Goal: Transaction & Acquisition: Purchase product/service

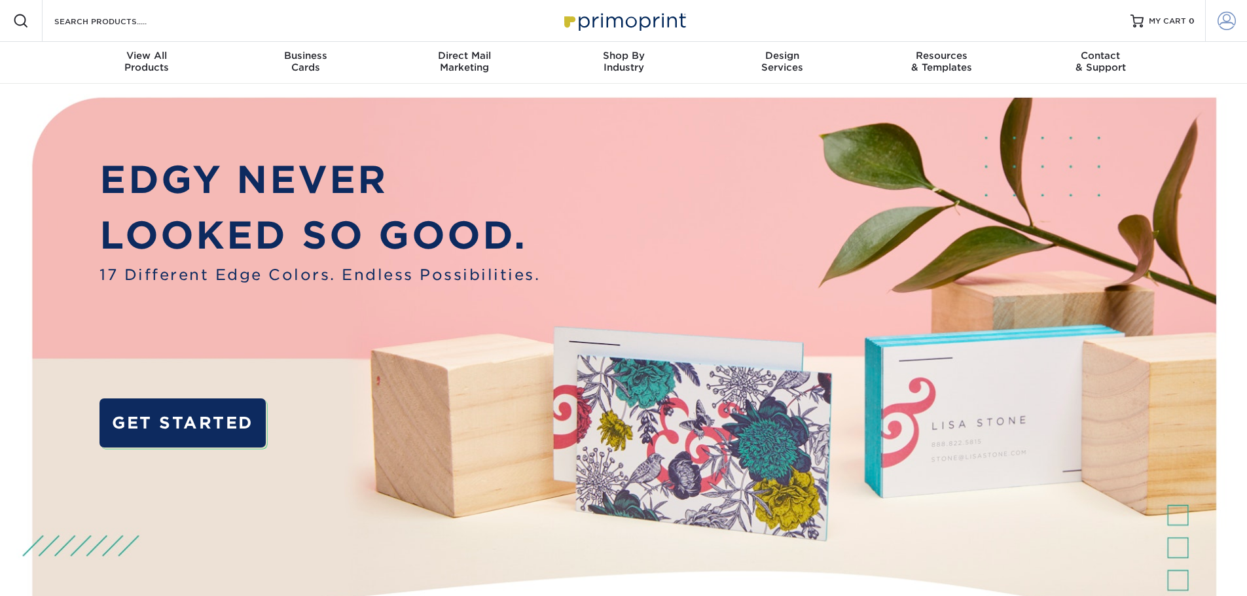
type input "ssingh@maidpro.com"
click at [1229, 19] on span at bounding box center [1227, 21] width 18 height 18
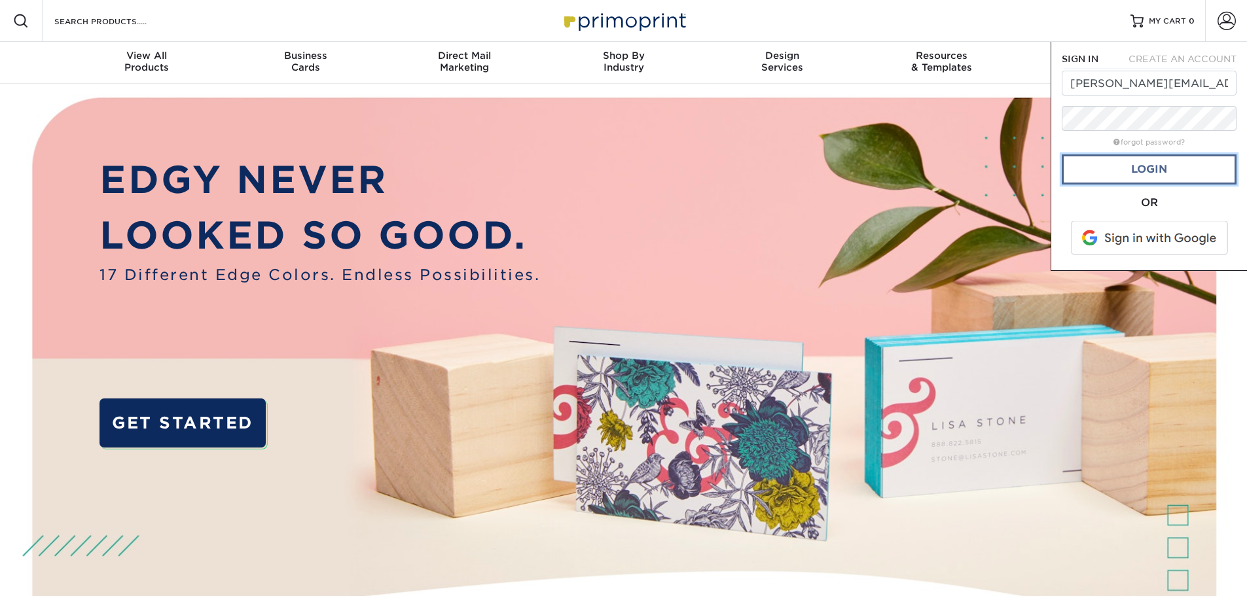
click at [1143, 174] on link "Login" at bounding box center [1149, 169] width 175 height 30
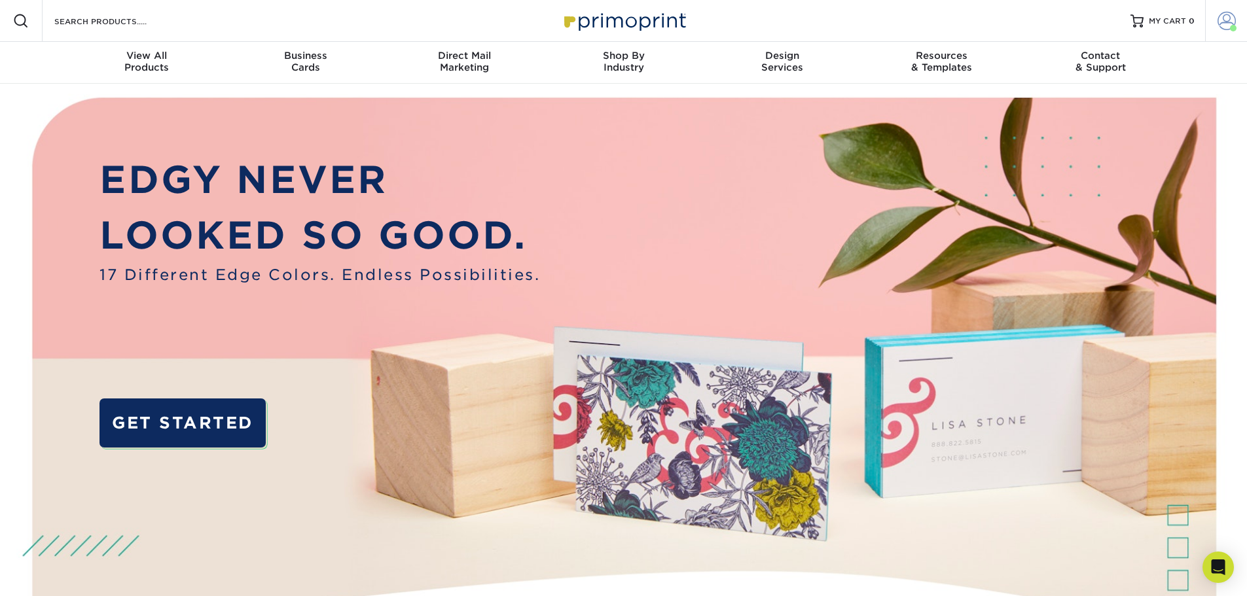
click at [1228, 19] on span at bounding box center [1227, 21] width 18 height 18
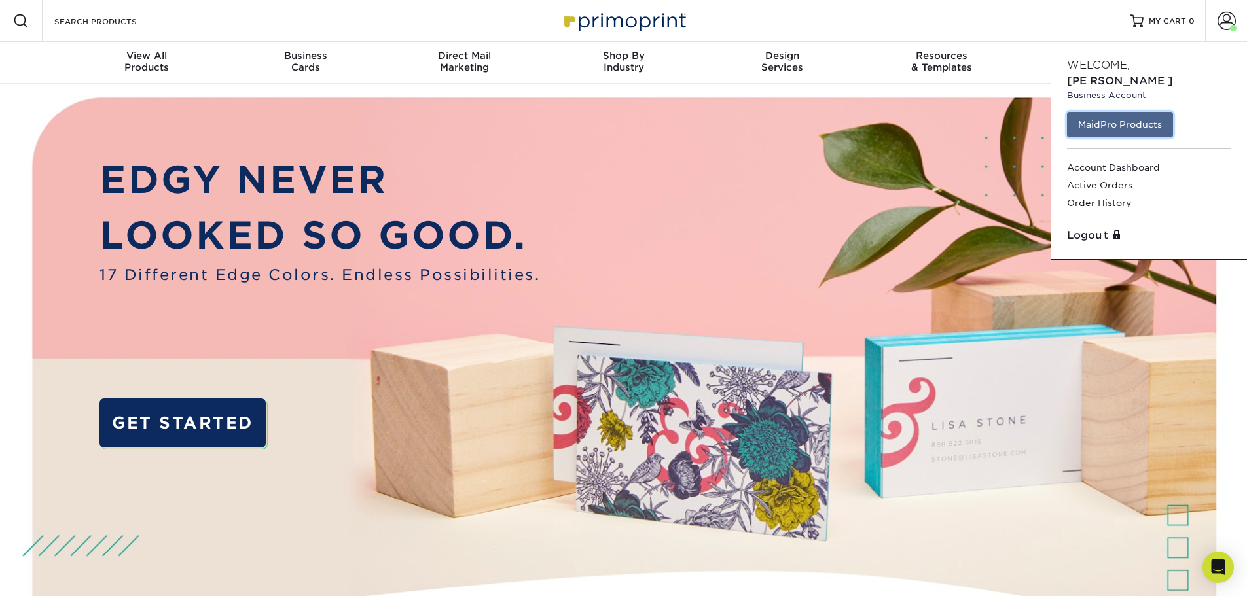
click at [1143, 112] on link "MaidPro Products" at bounding box center [1120, 124] width 106 height 25
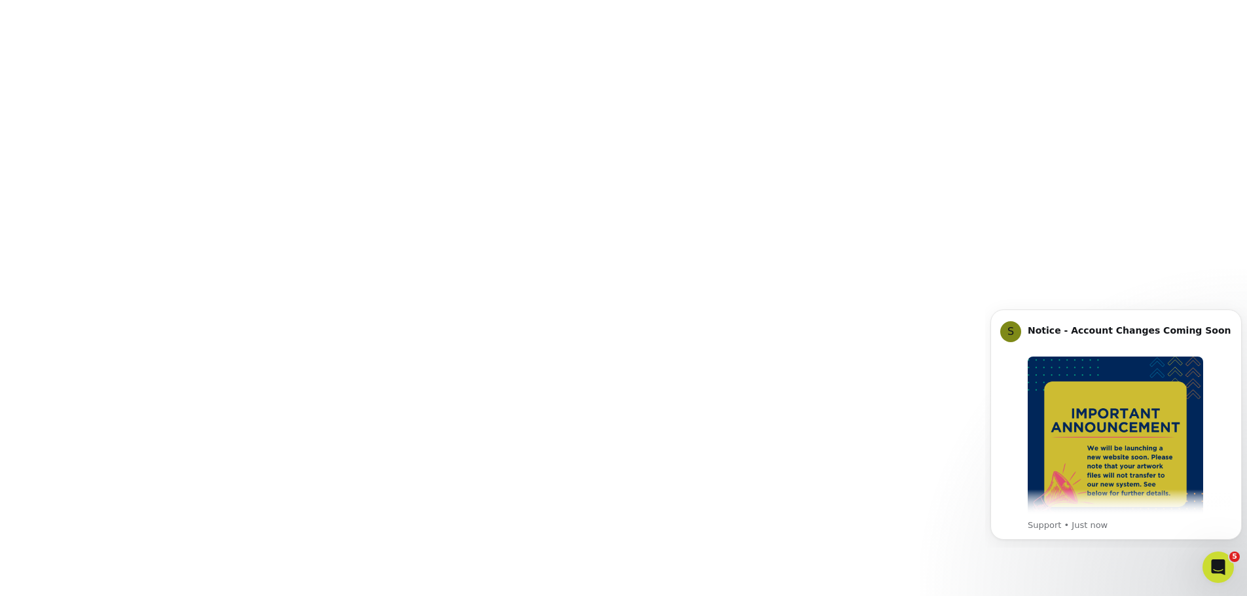
scroll to position [245, 0]
click at [1237, 312] on icon "Dismiss notification" at bounding box center [1237, 313] width 5 height 5
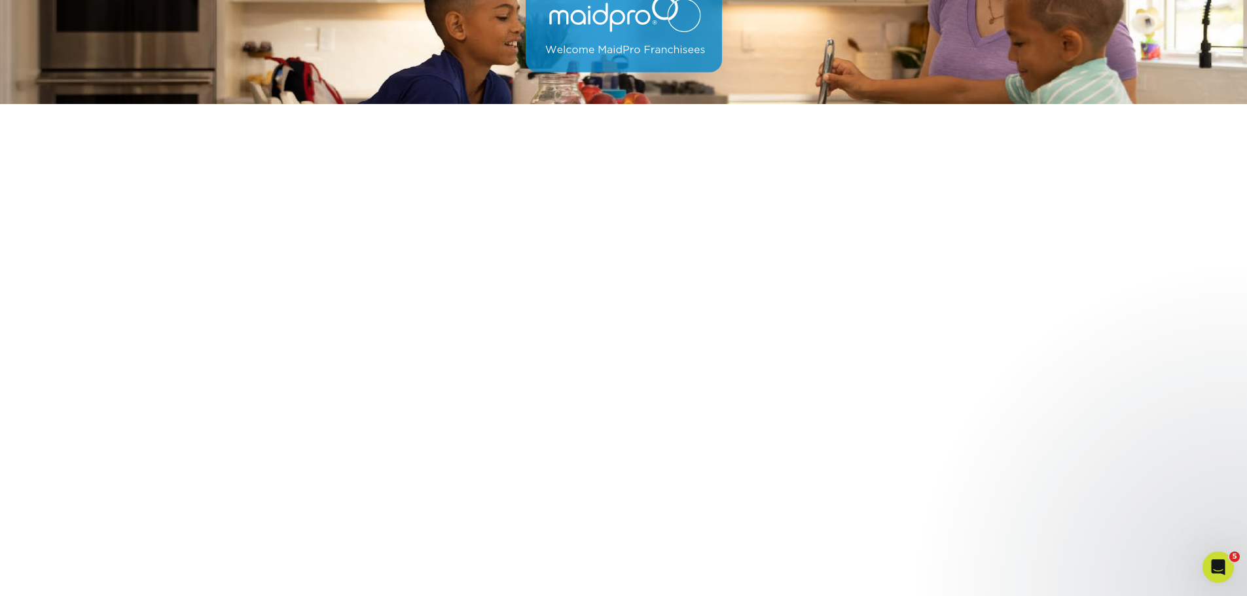
scroll to position [196, 0]
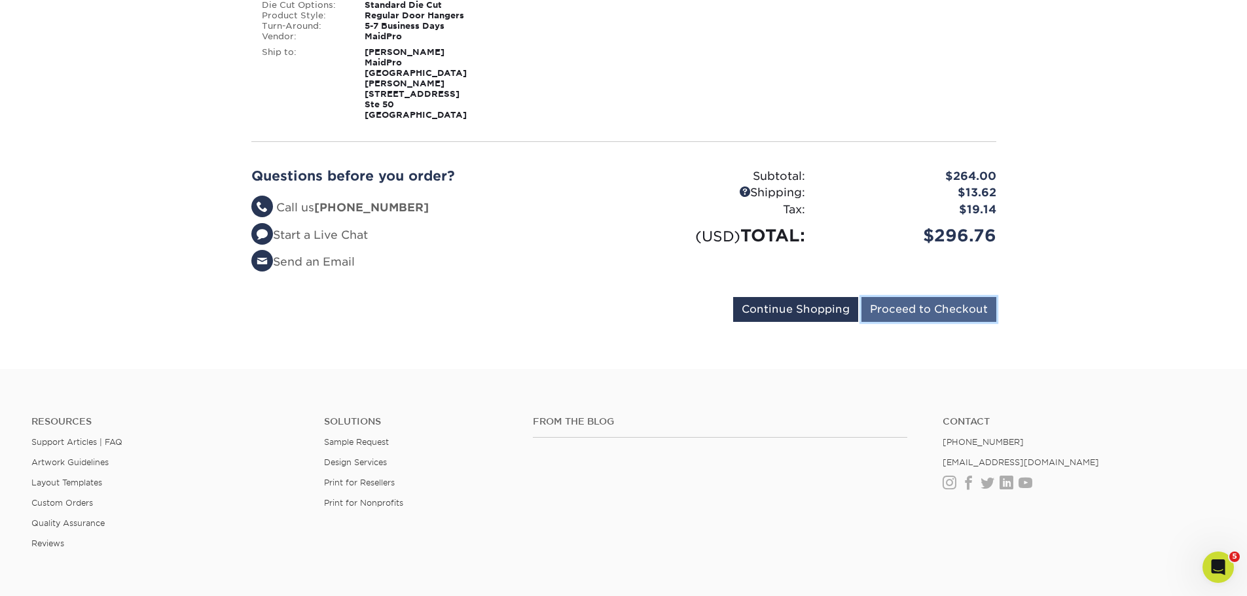
click at [965, 297] on input "Proceed to Checkout" at bounding box center [928, 309] width 135 height 25
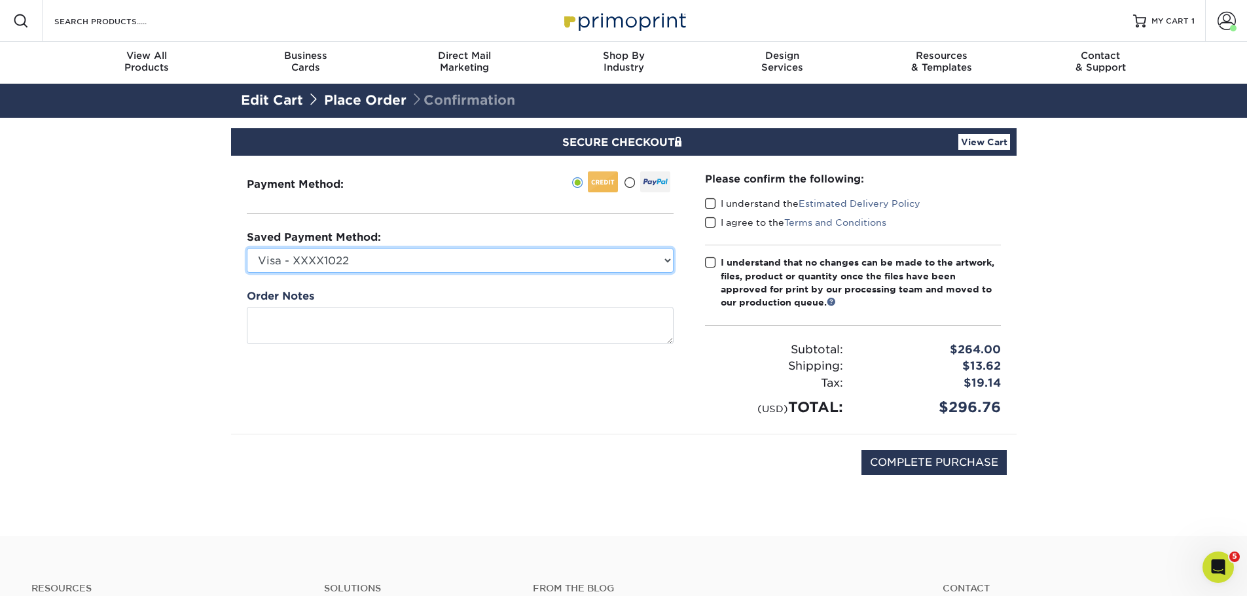
click at [448, 261] on select "Visa - XXXX1022 Visa - XXXX1170 Visa - XXXX5455 New Credit Card" at bounding box center [460, 260] width 427 height 25
select select
click at [247, 248] on select "Visa - XXXX1022 Visa - XXXX1170 Visa - XXXX5455 New Credit Card" at bounding box center [460, 260] width 427 height 25
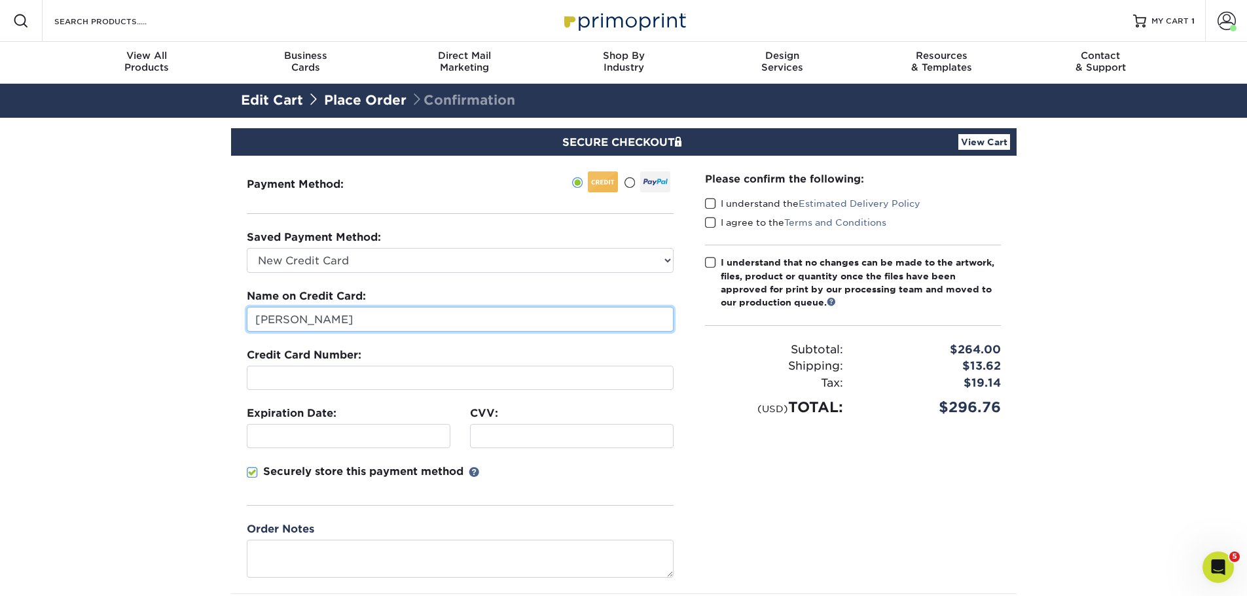
click at [393, 314] on input "[PERSON_NAME]" at bounding box center [460, 319] width 427 height 25
type input "baljinder kaur"
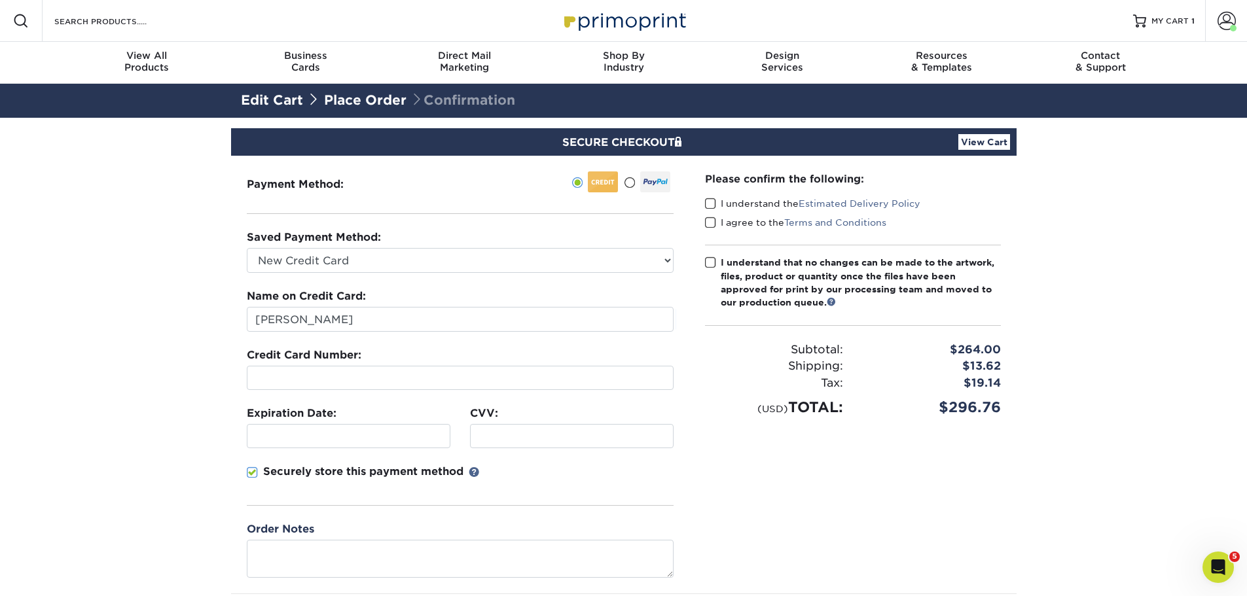
click at [761, 501] on div "Please confirm the following: I understand the Estimated Delivery Policy I agre…" at bounding box center [852, 375] width 327 height 438
click at [748, 490] on div "Please confirm the following: I understand the Estimated Delivery Policy I agre…" at bounding box center [852, 375] width 327 height 438
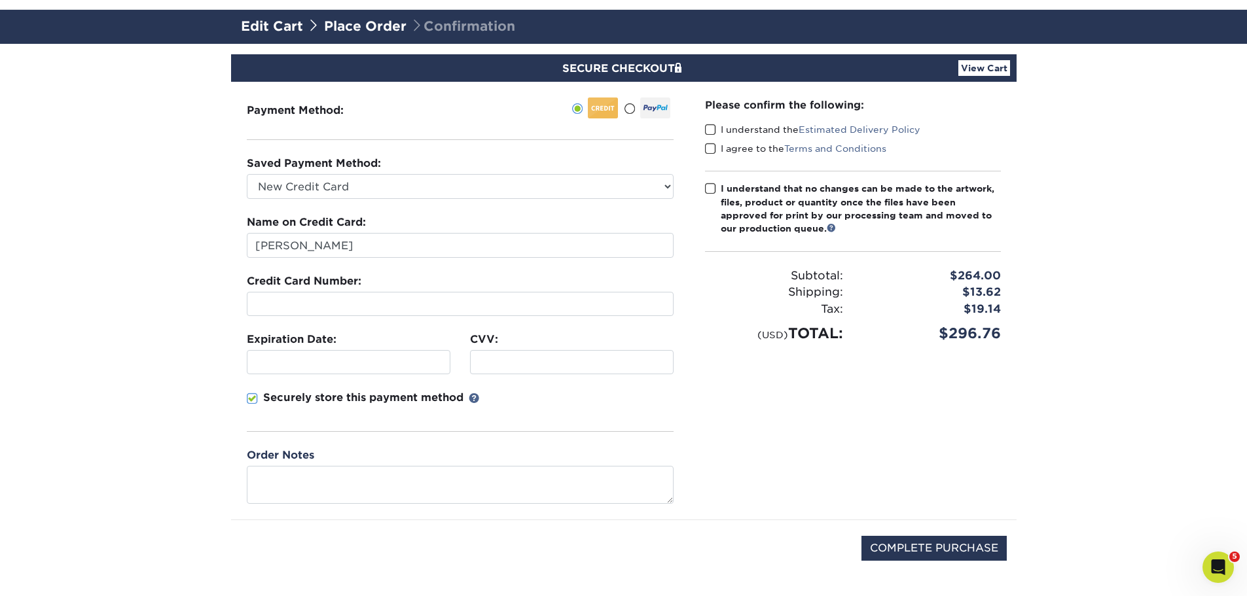
scroll to position [262, 0]
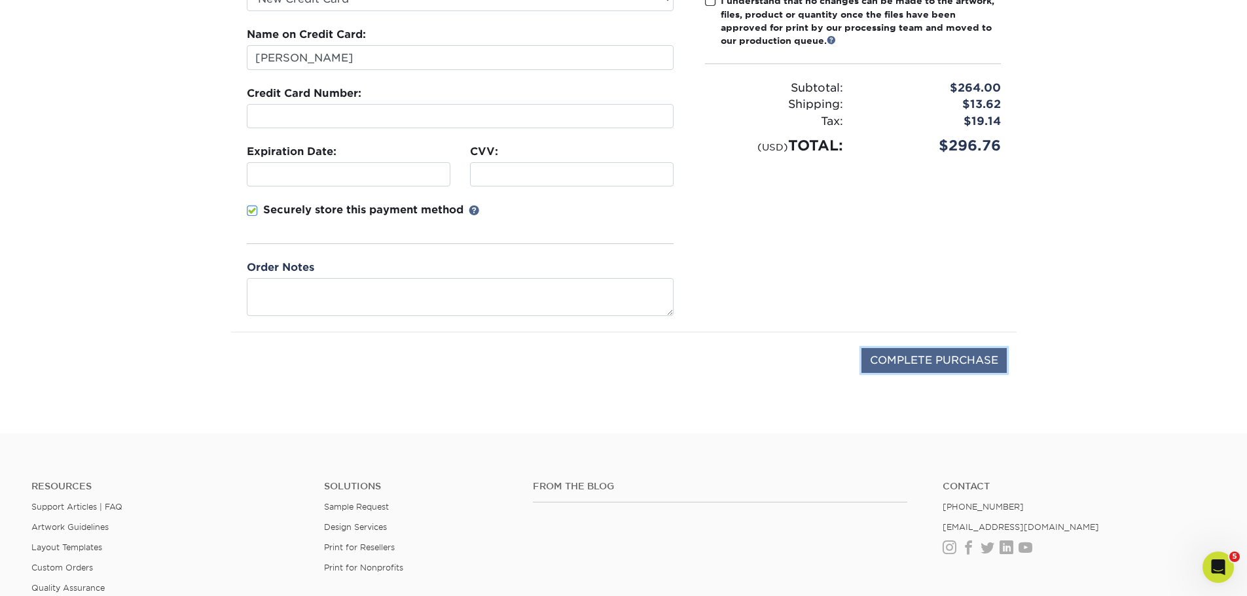
click at [884, 370] on input "COMPLETE PURCHASE" at bounding box center [933, 360] width 145 height 25
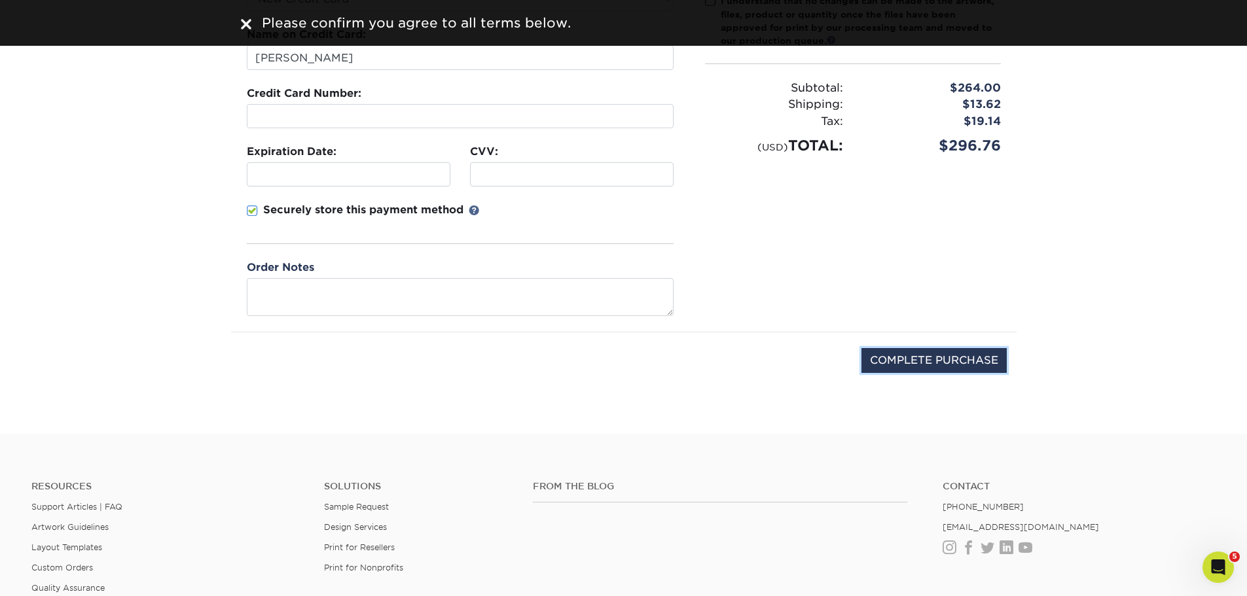
scroll to position [0, 0]
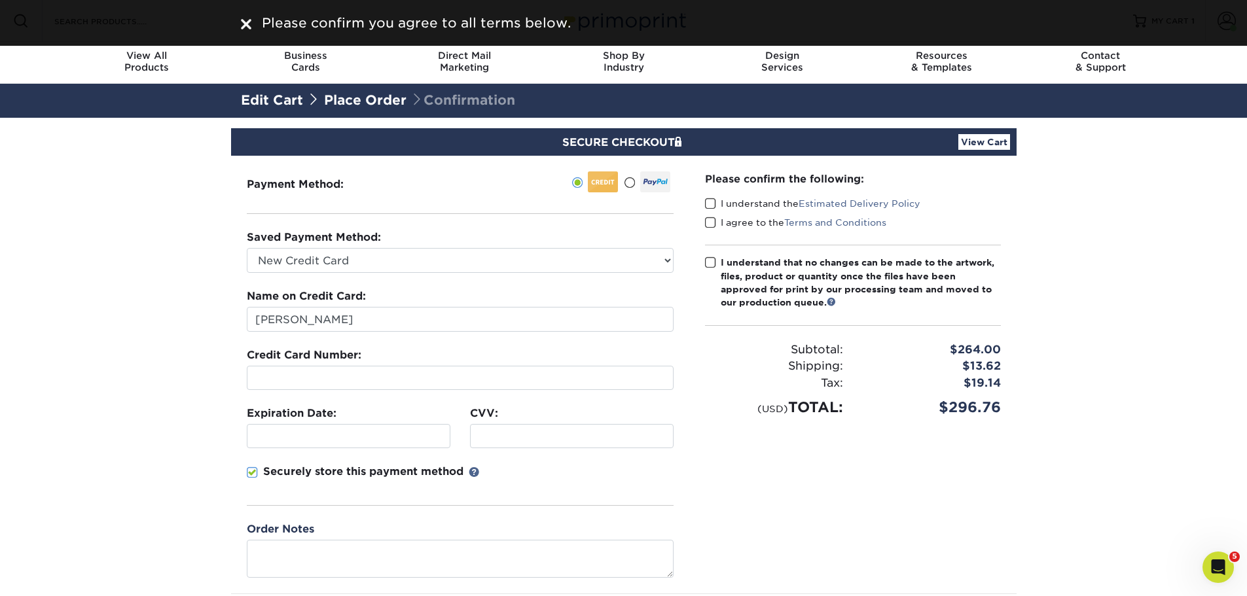
click at [706, 261] on span at bounding box center [710, 263] width 11 height 12
click at [0, 0] on input "I understand that no changes can be made to the artwork, files, product or quan…" at bounding box center [0, 0] width 0 height 0
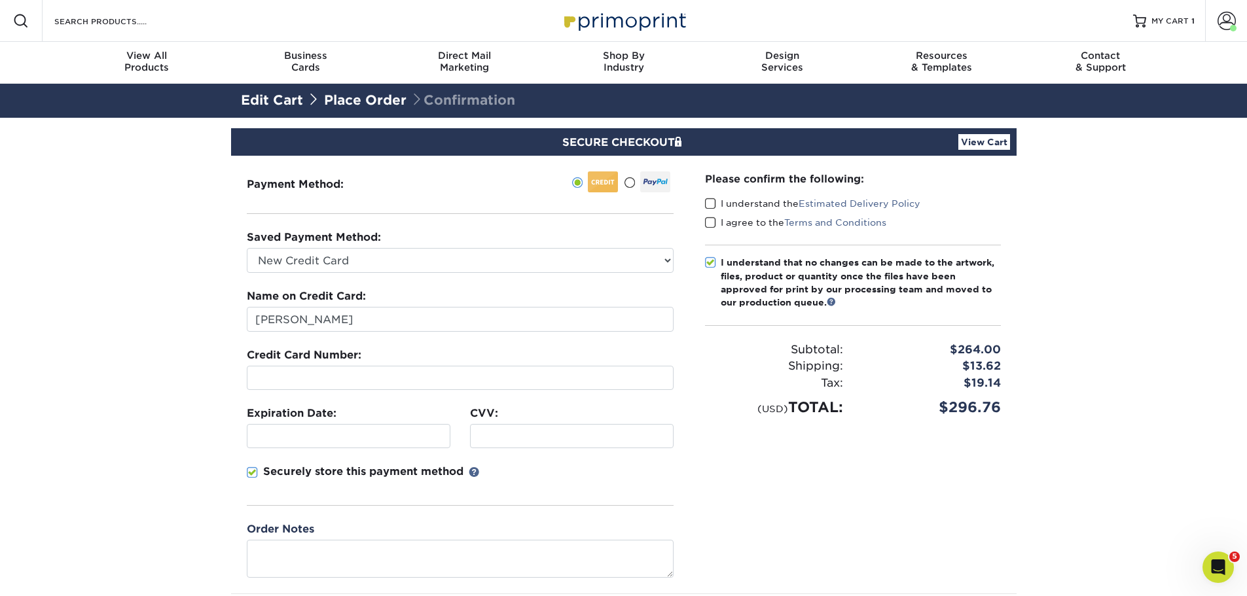
click at [713, 202] on span at bounding box center [710, 204] width 11 height 12
click at [0, 0] on input "I understand the Estimated Delivery Policy" at bounding box center [0, 0] width 0 height 0
click at [709, 222] on span at bounding box center [710, 223] width 11 height 12
click at [0, 0] on input "I agree to the Terms and Conditions" at bounding box center [0, 0] width 0 height 0
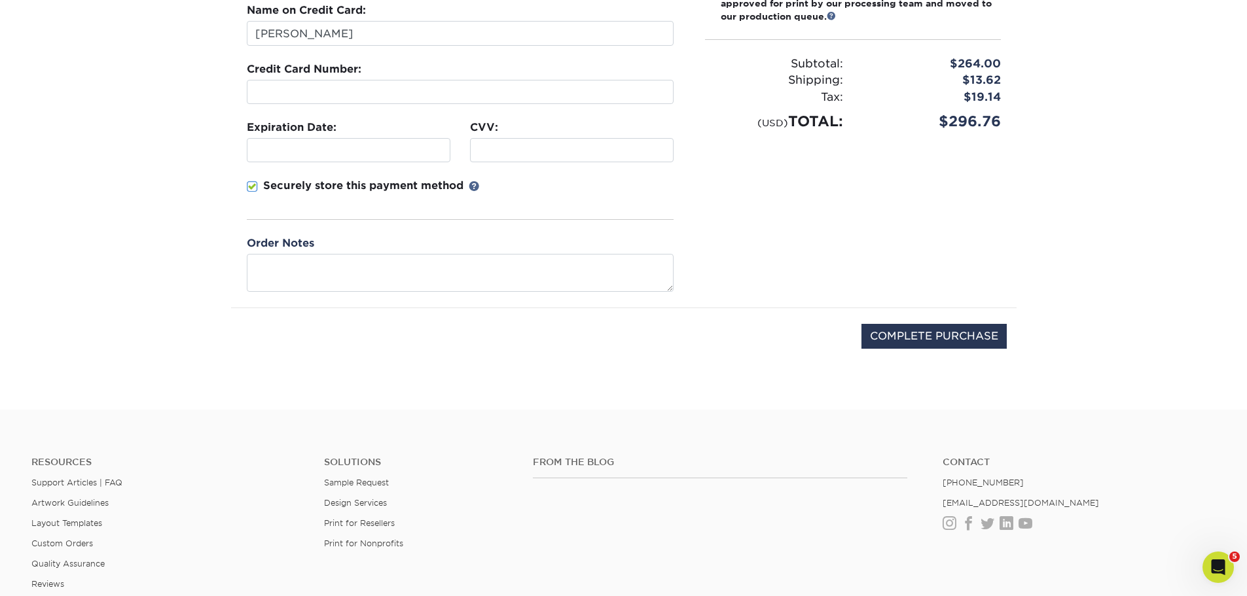
scroll to position [327, 0]
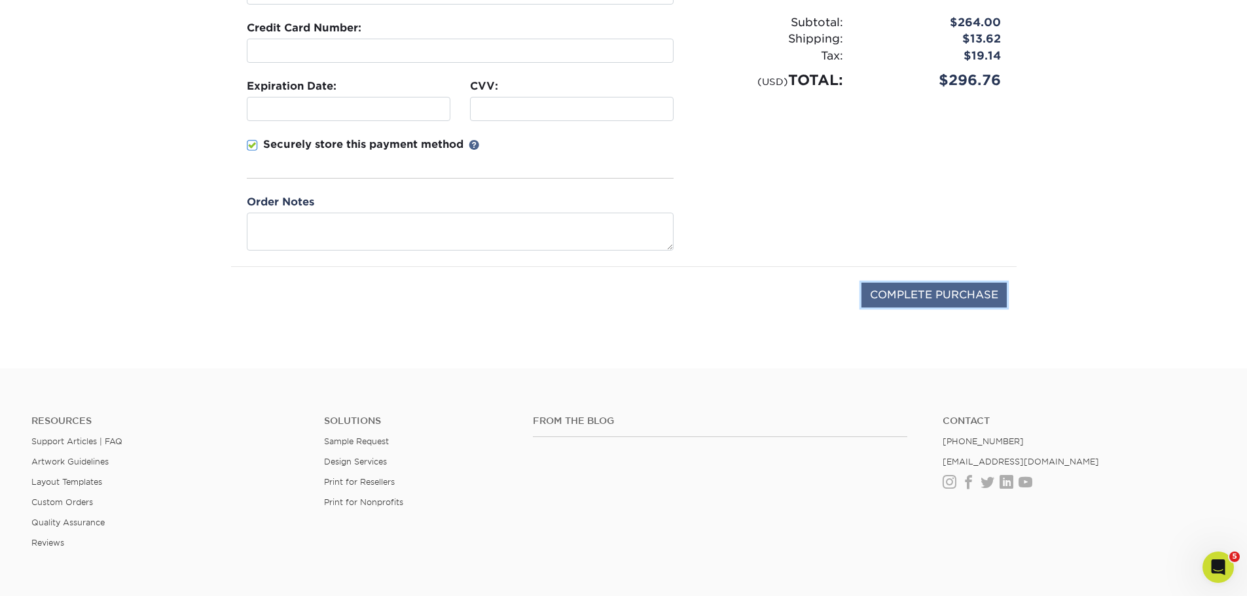
click at [920, 300] on input "COMPLETE PURCHASE" at bounding box center [933, 295] width 145 height 25
type input "PROCESSING, PLEASE WAIT..."
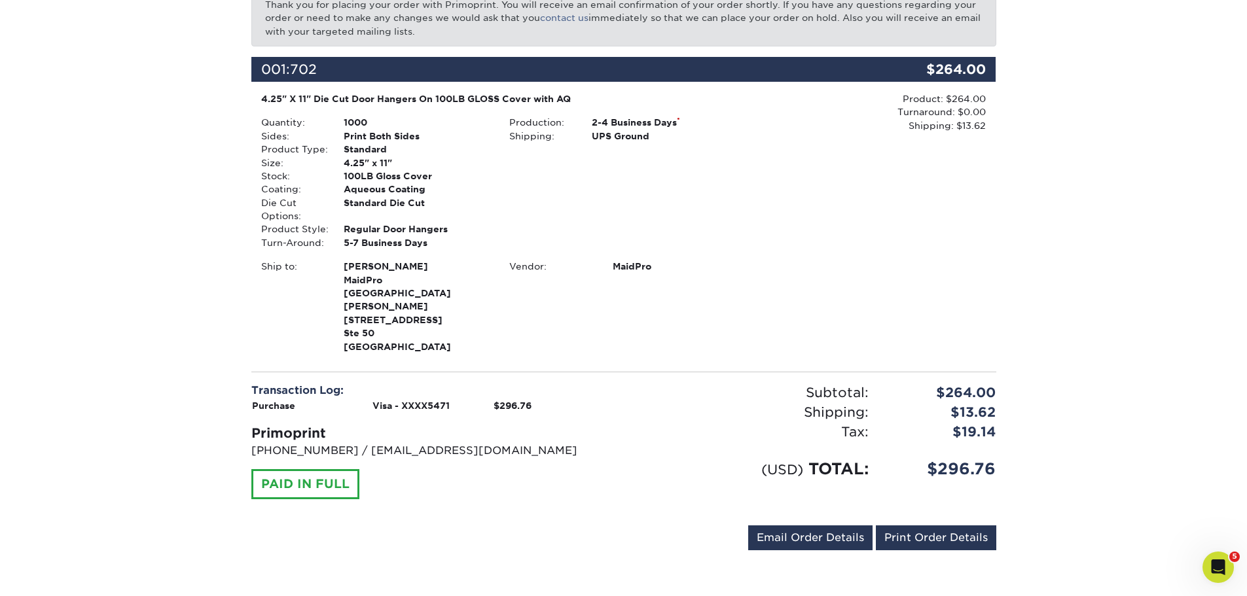
scroll to position [333, 0]
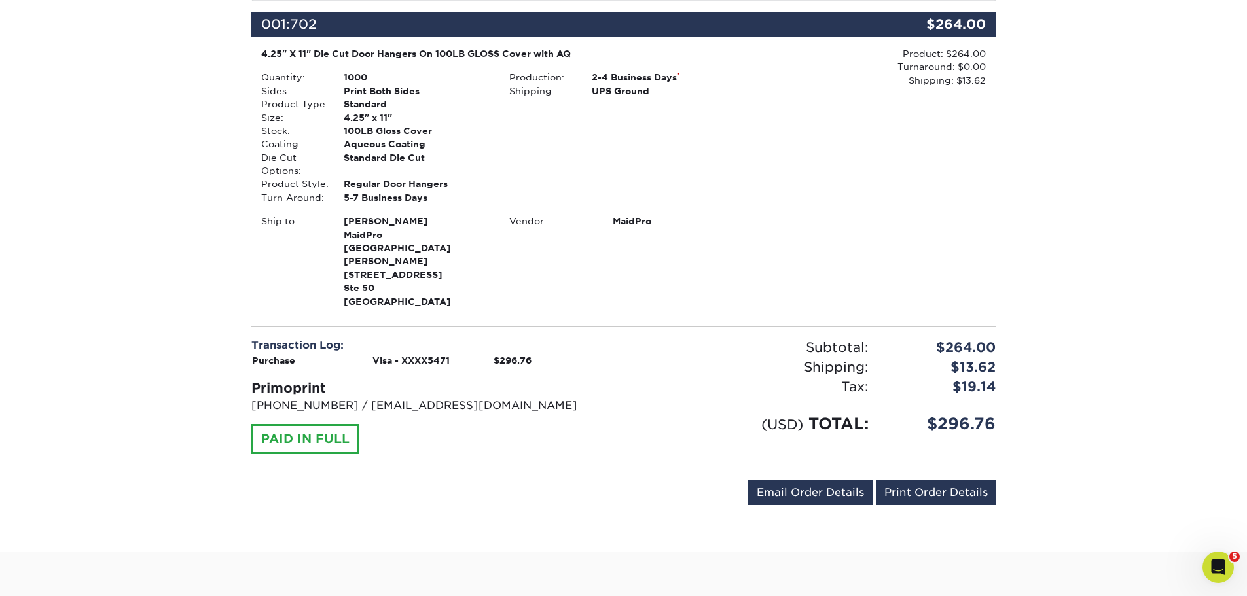
click at [963, 412] on div "$296.76" at bounding box center [942, 424] width 128 height 24
copy div "$296.76 Send Email Order Details"
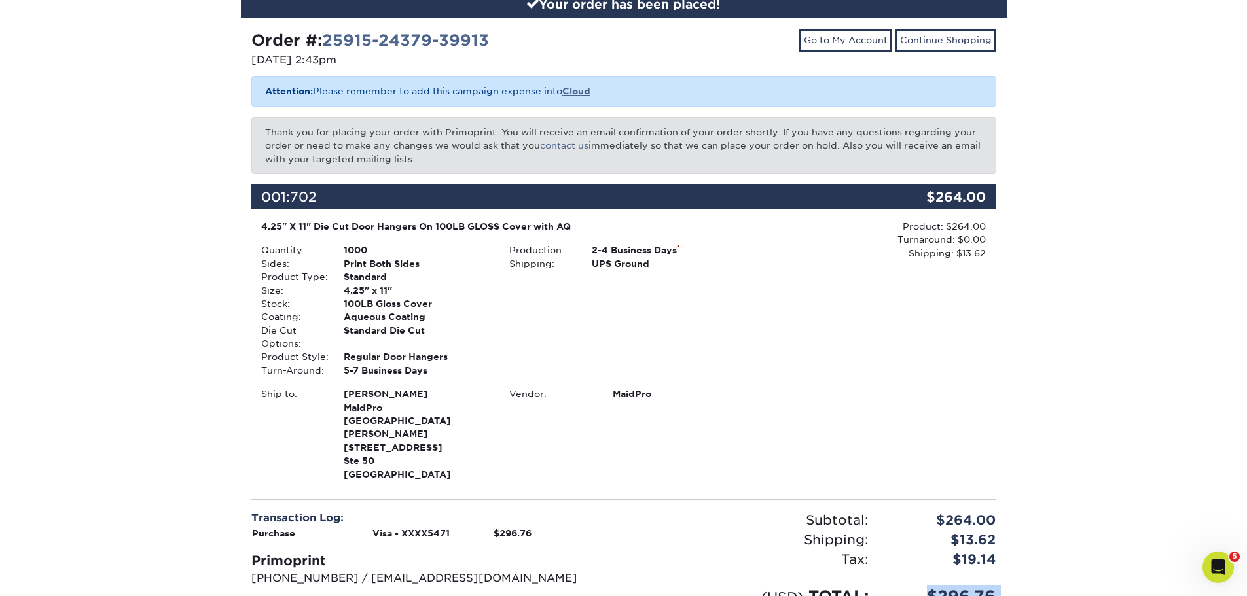
scroll to position [0, 0]
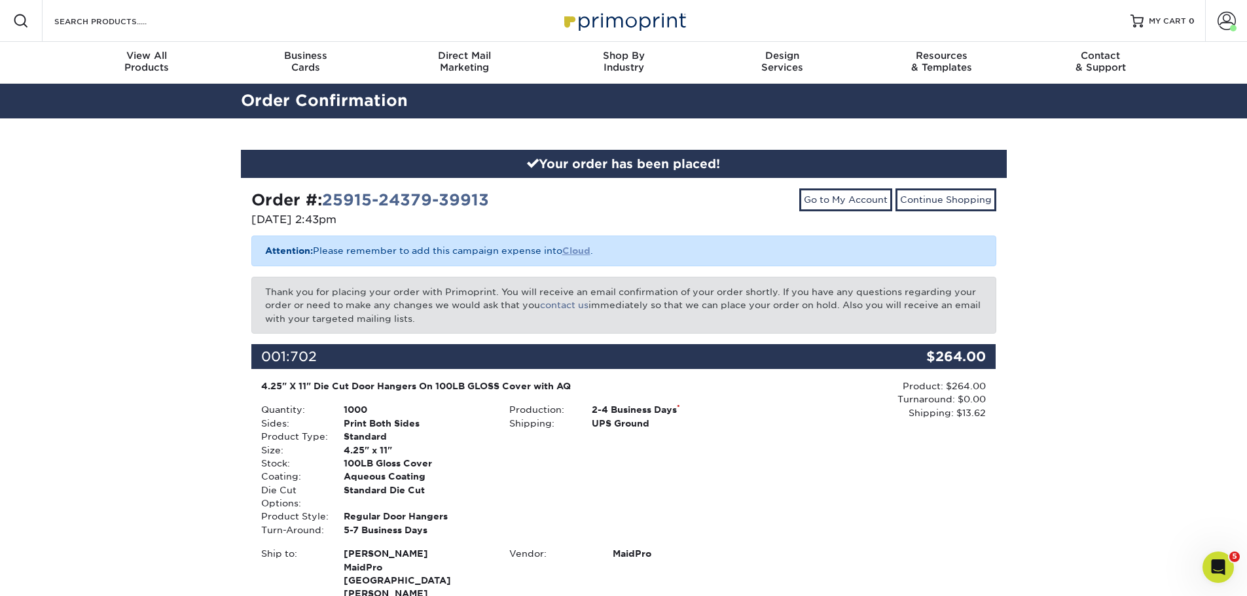
click at [569, 249] on b "Cloud" at bounding box center [576, 250] width 28 height 10
click at [1222, 16] on span at bounding box center [1227, 21] width 18 height 18
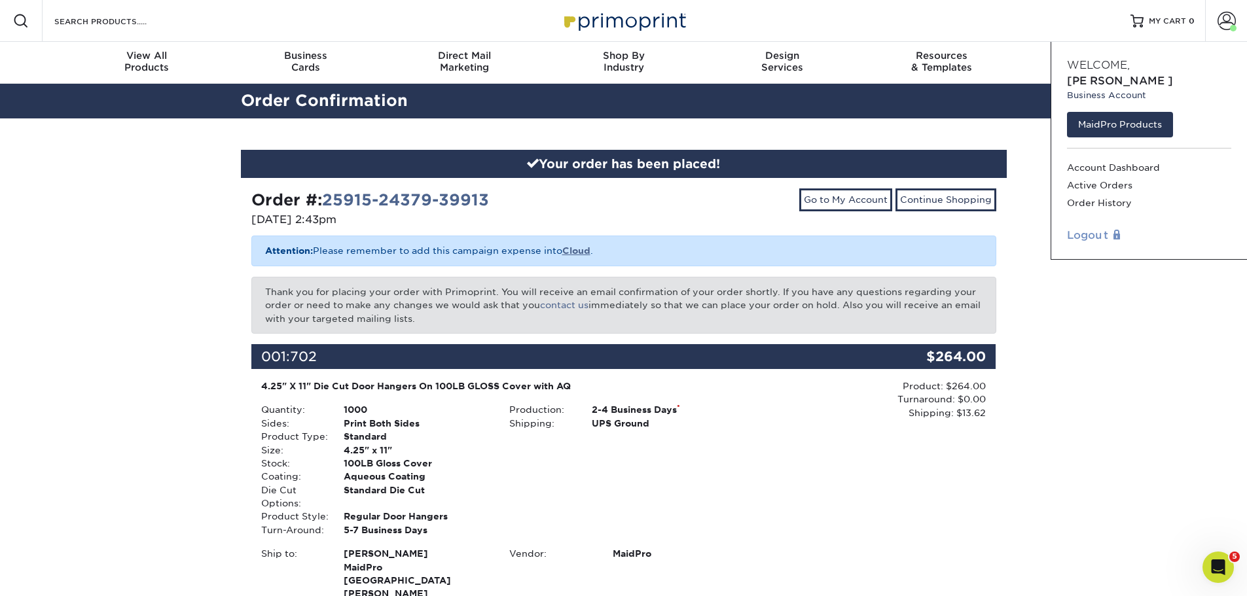
click at [1088, 228] on link "Logout" at bounding box center [1149, 236] width 164 height 16
